Goal: Task Accomplishment & Management: Manage account settings

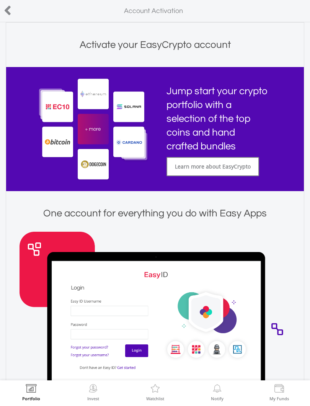
scroll to position [-1, 0]
click at [13, 4] on div at bounding box center [15, 11] width 31 height 16
click at [11, 10] on icon at bounding box center [8, 10] width 8 height 15
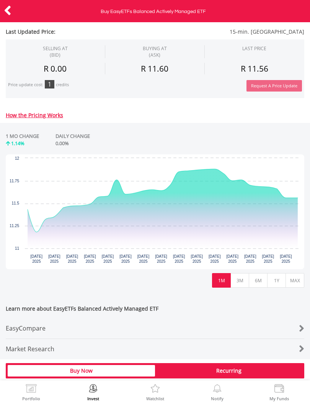
scroll to position [129, 0]
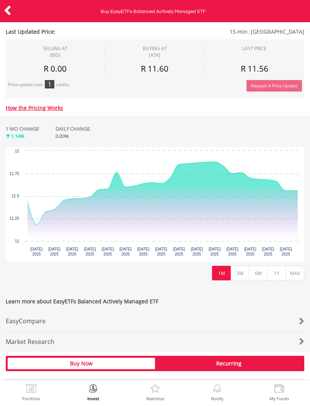
click at [276, 271] on button "1Y" at bounding box center [277, 273] width 19 height 15
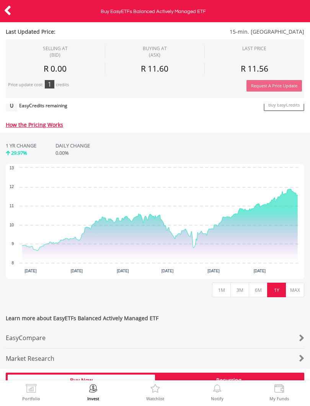
click at [297, 287] on button "MAX" at bounding box center [295, 290] width 19 height 15
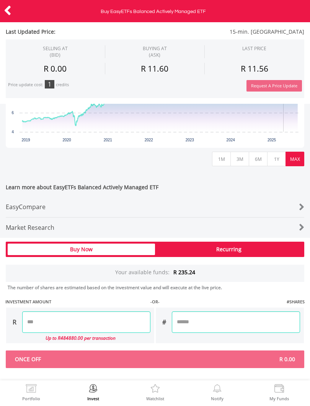
scroll to position [243, 0]
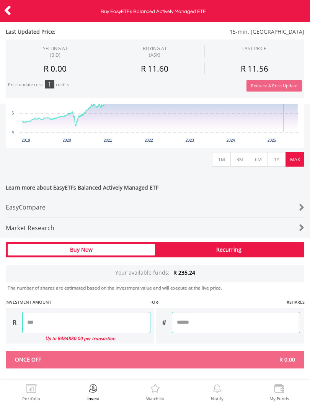
click at [119, 323] on input "number" at bounding box center [86, 322] width 128 height 21
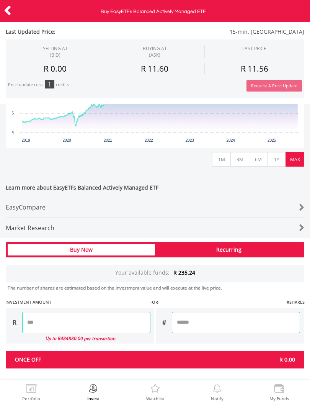
click at [244, 217] on div "Last Updated Price: 15-min. Delayed SELLING AT (BID) BUYING AT (ASK) LAST PRICE" at bounding box center [155, 166] width 310 height 406
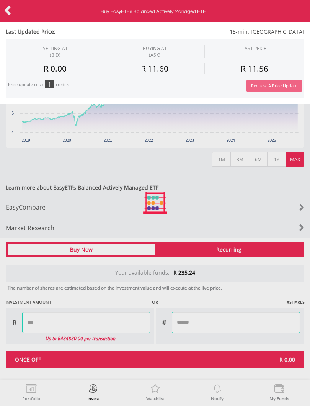
type input "*****"
type input "******"
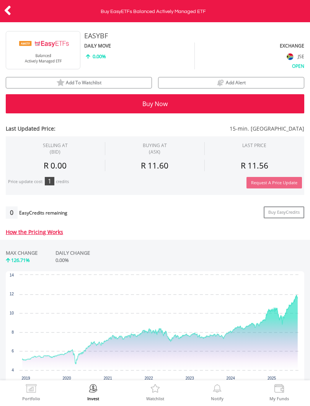
scroll to position [-11, 0]
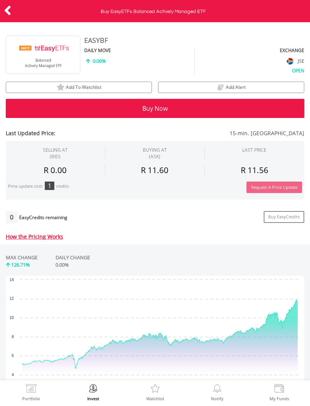
click at [10, 6] on icon at bounding box center [8, 10] width 8 height 15
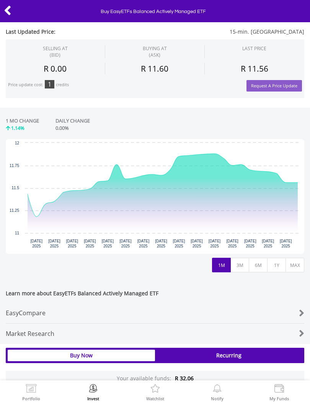
click at [279, 264] on button "1Y" at bounding box center [277, 265] width 19 height 15
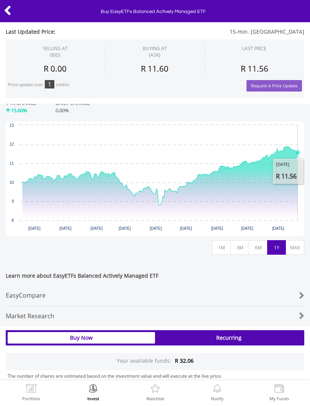
scroll to position [155, 0]
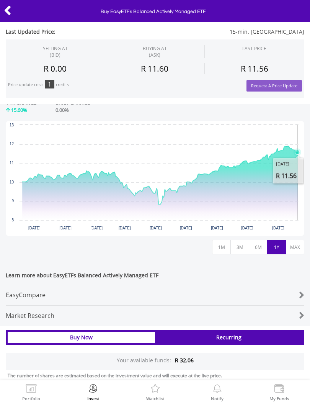
click at [296, 243] on button "MAX" at bounding box center [295, 247] width 19 height 15
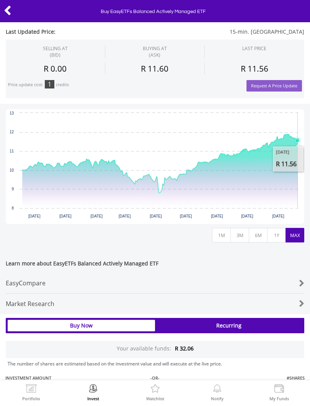
scroll to position [167, 0]
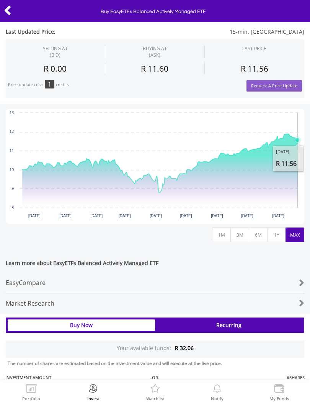
click at [276, 236] on button "1Y" at bounding box center [277, 235] width 19 height 15
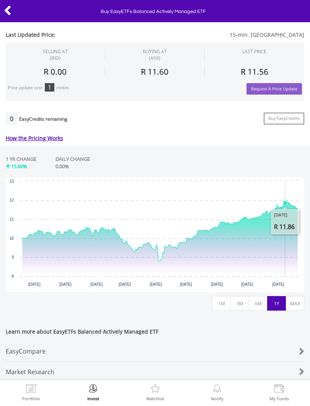
scroll to position [30, 0]
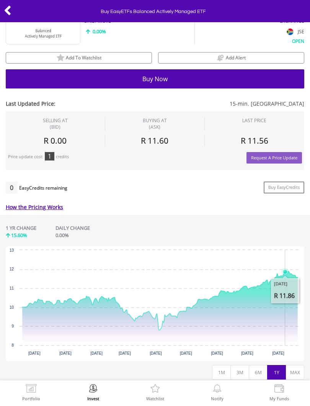
click at [10, 12] on icon at bounding box center [8, 10] width 8 height 15
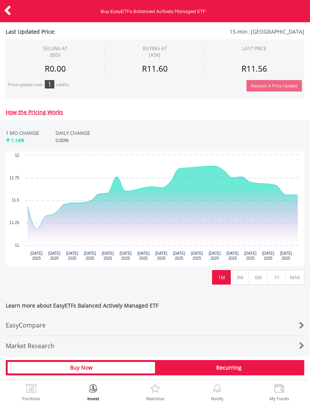
scroll to position [125, 0]
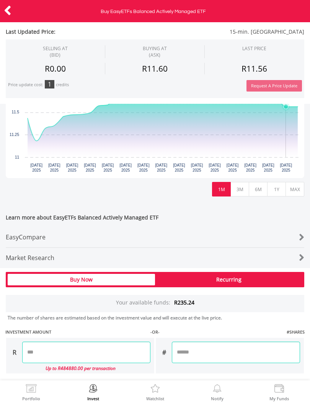
click at [295, 184] on button "MAX" at bounding box center [295, 189] width 19 height 15
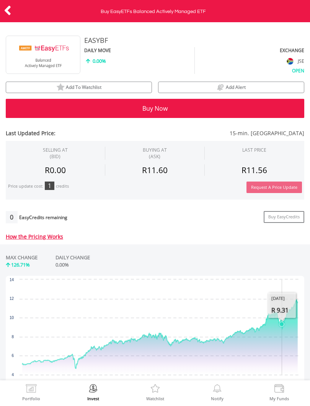
scroll to position [0, 0]
click at [11, 5] on icon at bounding box center [8, 10] width 8 height 15
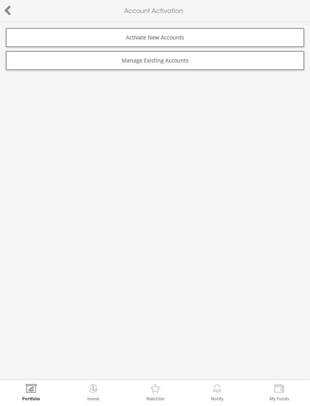
click at [262, 36] on link "Activate New Accounts" at bounding box center [155, 37] width 299 height 19
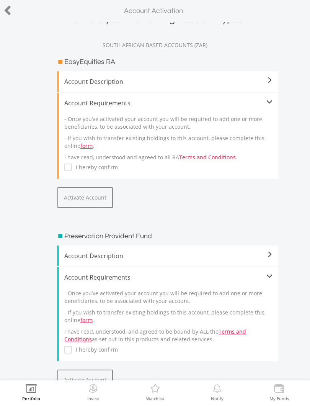
scroll to position [7, 0]
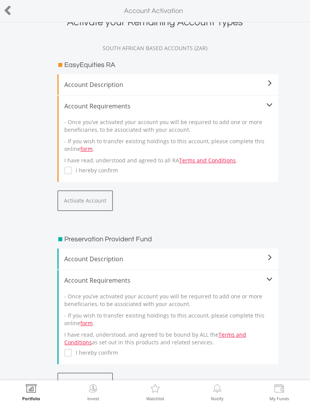
click at [11, 11] on icon at bounding box center [8, 10] width 8 height 15
